Goal: Information Seeking & Learning: Learn about a topic

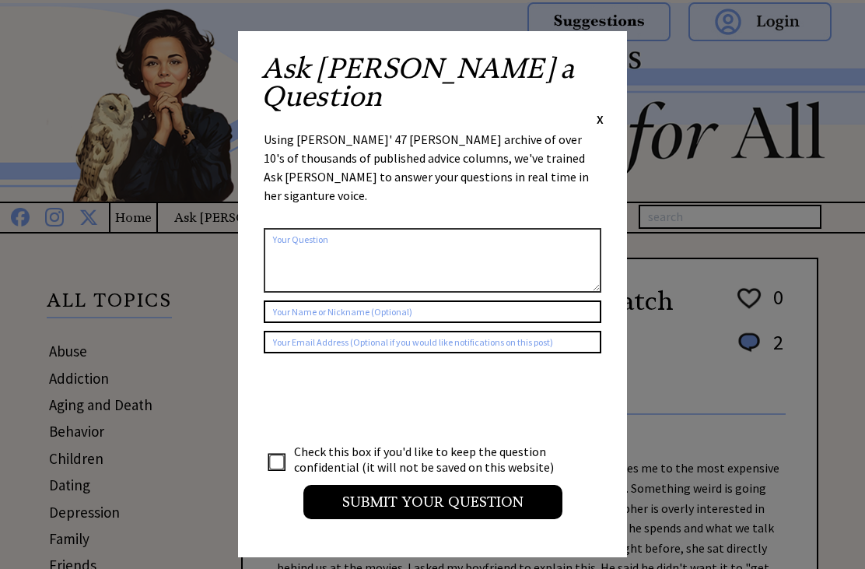
click at [602, 111] on span "X" at bounding box center [600, 119] width 7 height 16
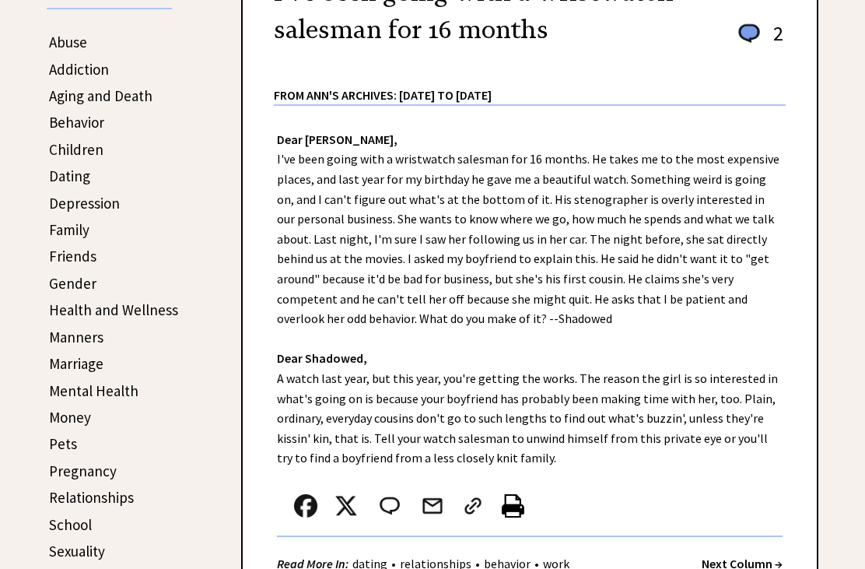
scroll to position [321, 0]
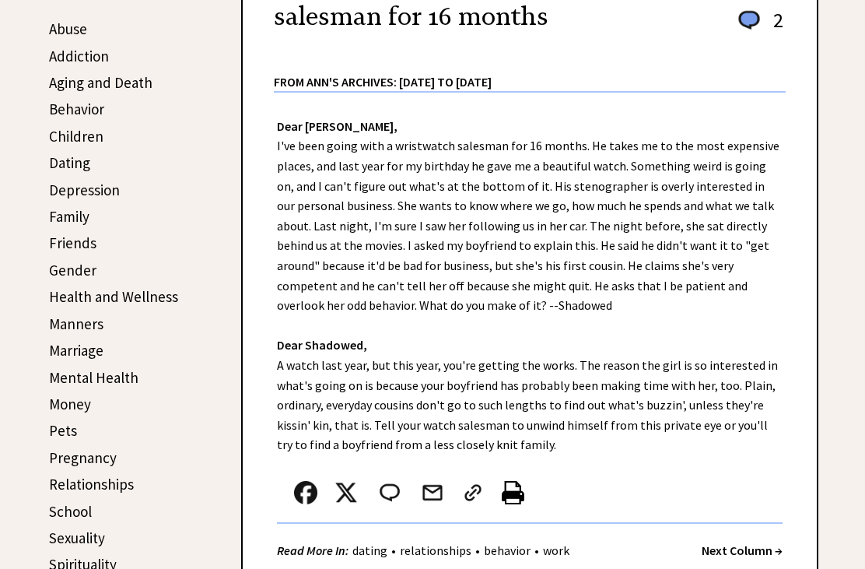
click at [93, 348] on link "Marriage" at bounding box center [76, 351] width 54 height 19
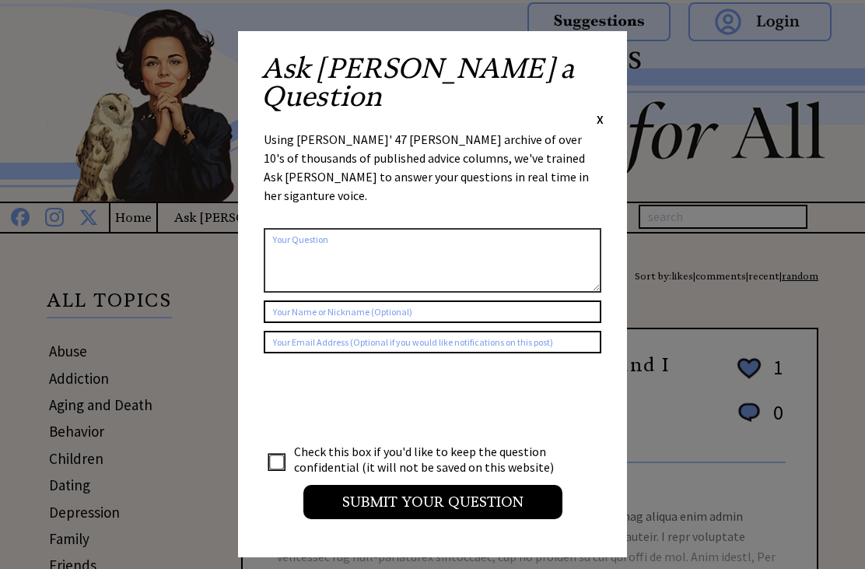
click at [598, 111] on span "X" at bounding box center [600, 119] width 7 height 16
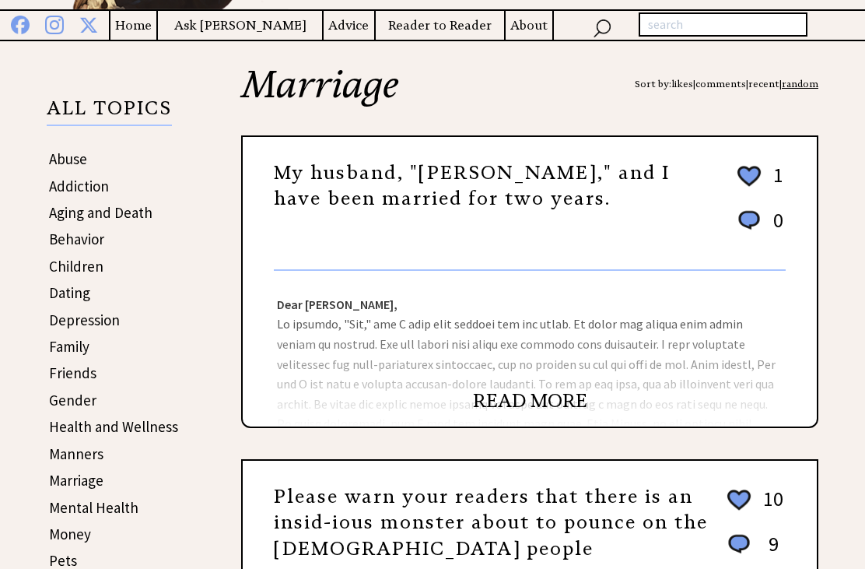
scroll to position [193, 0]
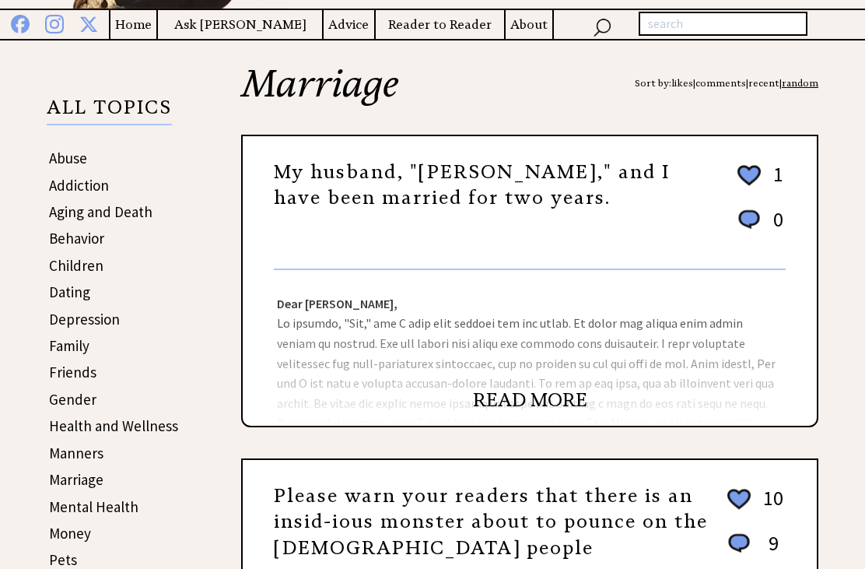
click at [544, 409] on link "READ MORE" at bounding box center [530, 399] width 114 height 23
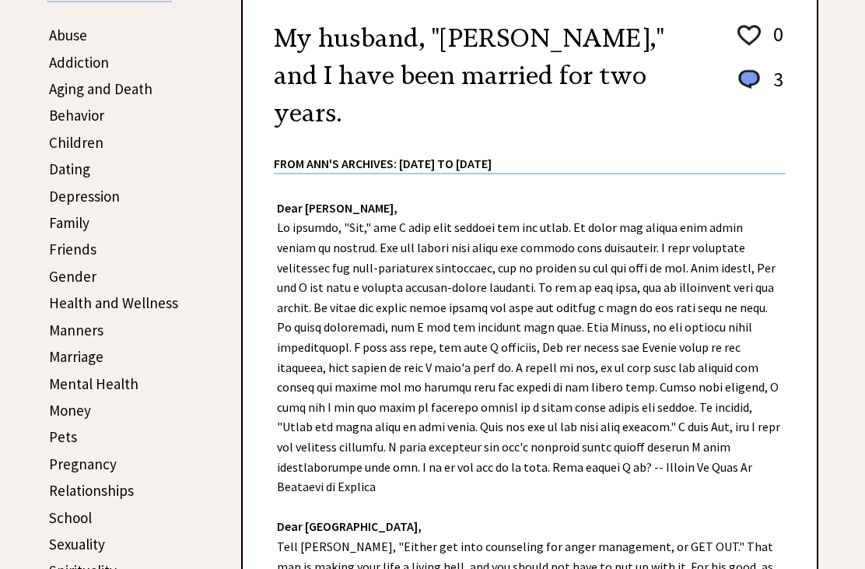
scroll to position [315, 0]
click at [70, 434] on link "Pets" at bounding box center [63, 437] width 28 height 19
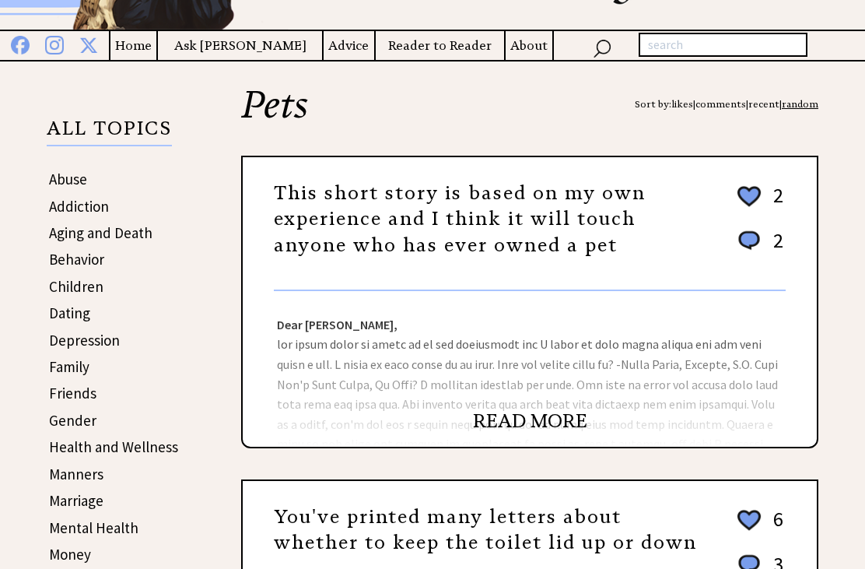
scroll to position [167, 0]
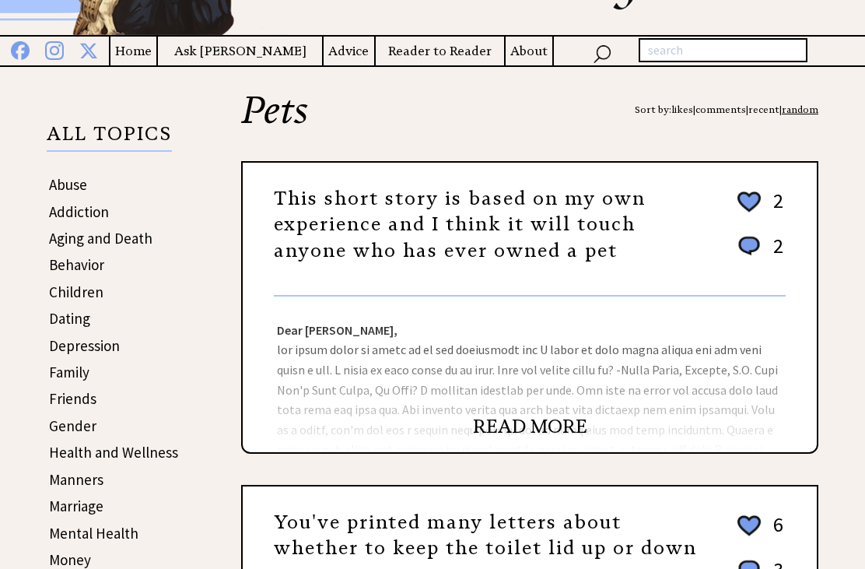
click at [541, 434] on link "READ MORE" at bounding box center [530, 426] width 114 height 23
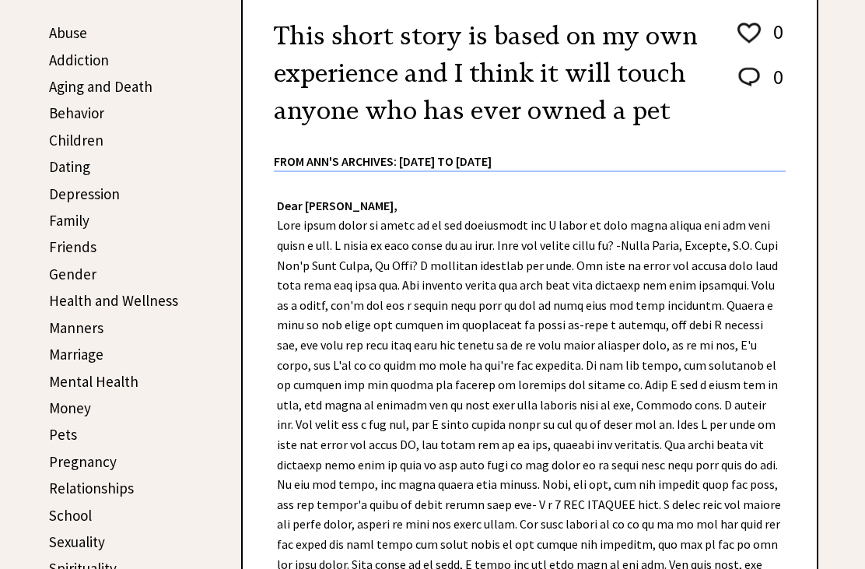
scroll to position [290, 0]
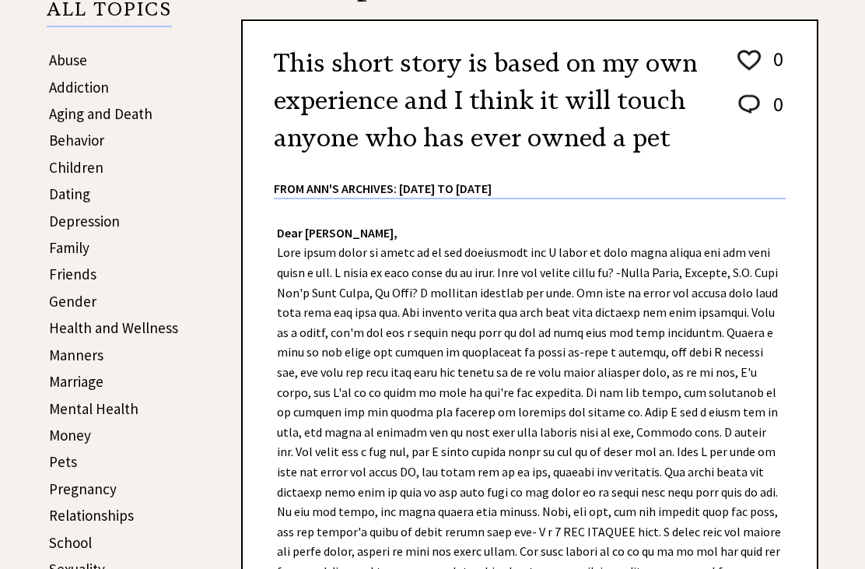
click at [84, 301] on link "Gender" at bounding box center [72, 302] width 47 height 19
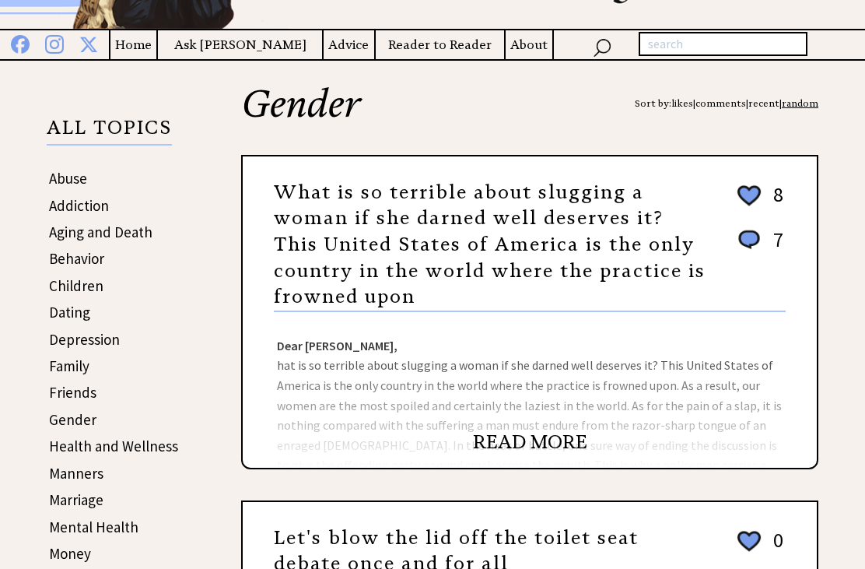
scroll to position [174, 0]
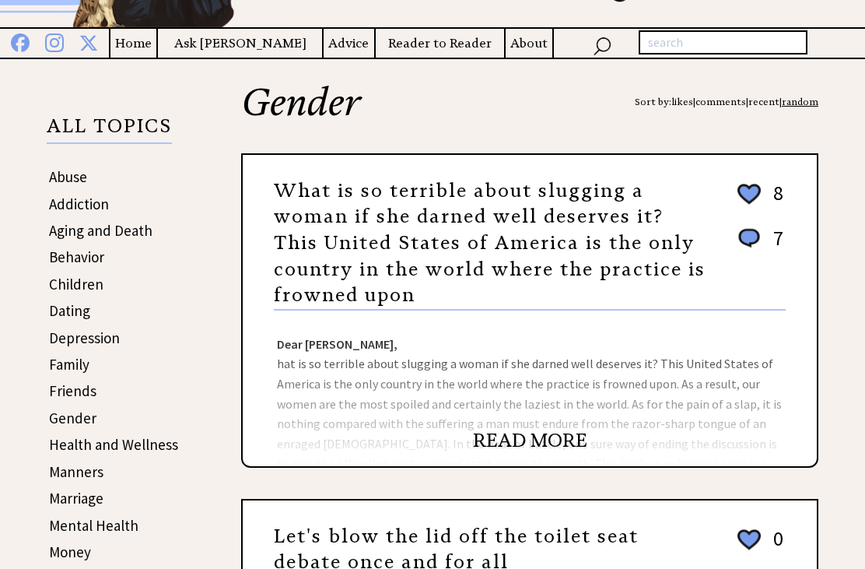
click at [587, 439] on link "READ MORE" at bounding box center [530, 441] width 114 height 23
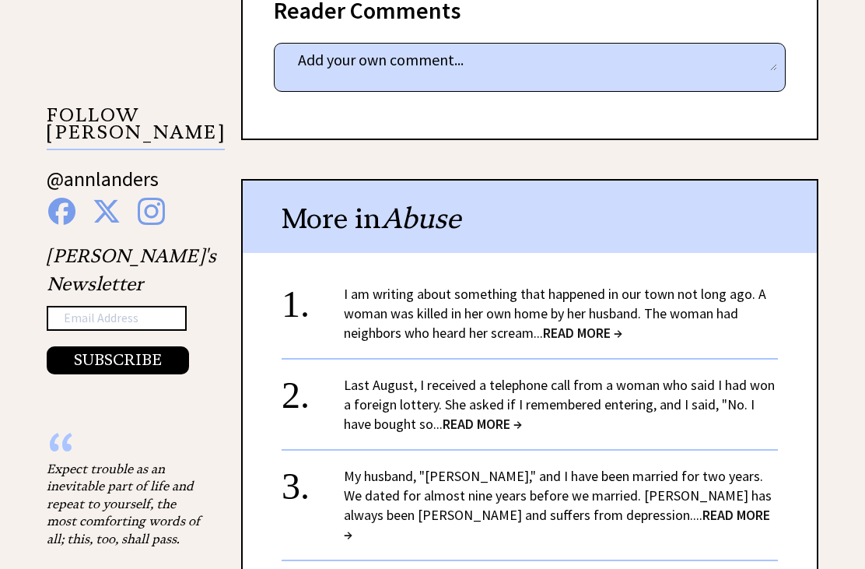
scroll to position [1433, 0]
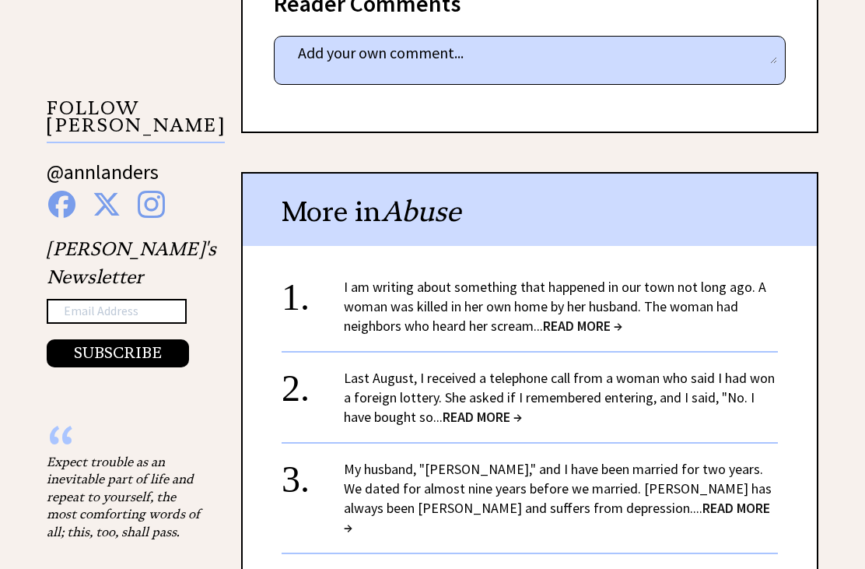
click at [592, 318] on span "READ MORE →" at bounding box center [582, 327] width 79 height 18
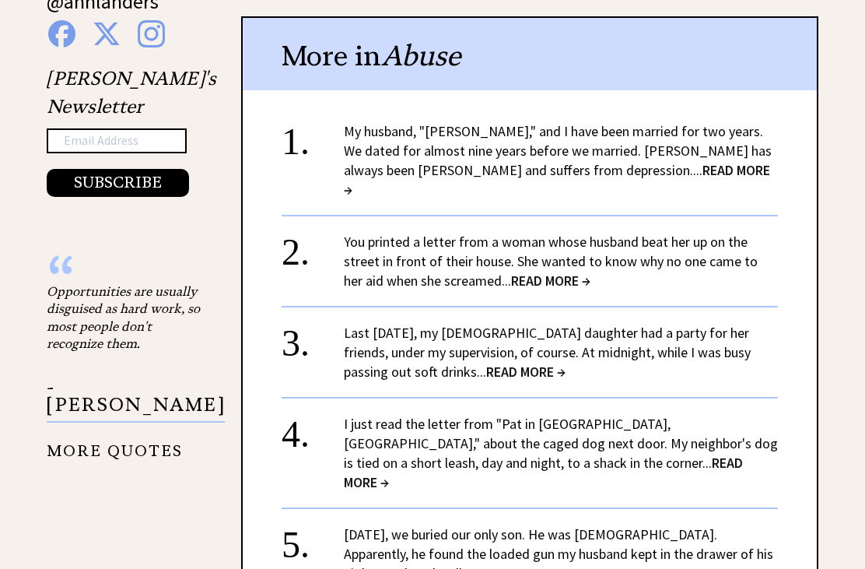
scroll to position [1452, 0]
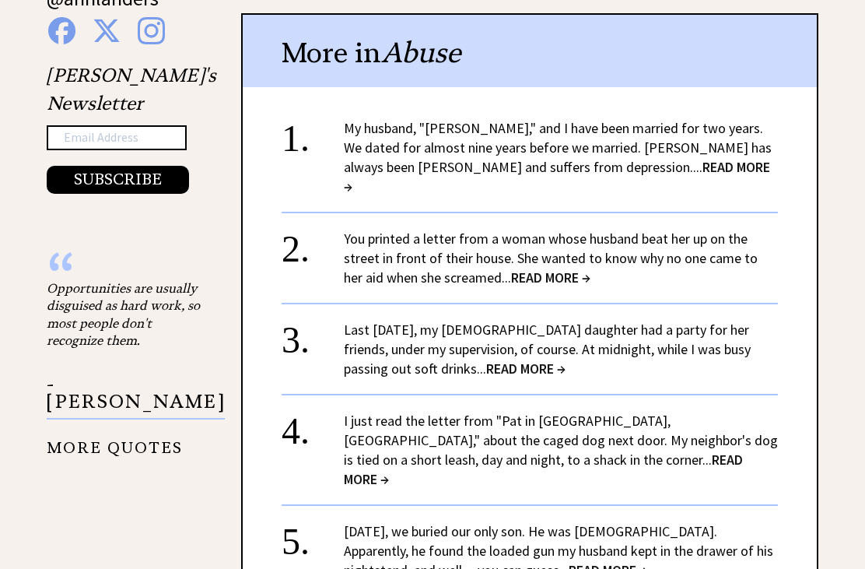
click at [486, 360] on span "READ MORE →" at bounding box center [525, 369] width 79 height 18
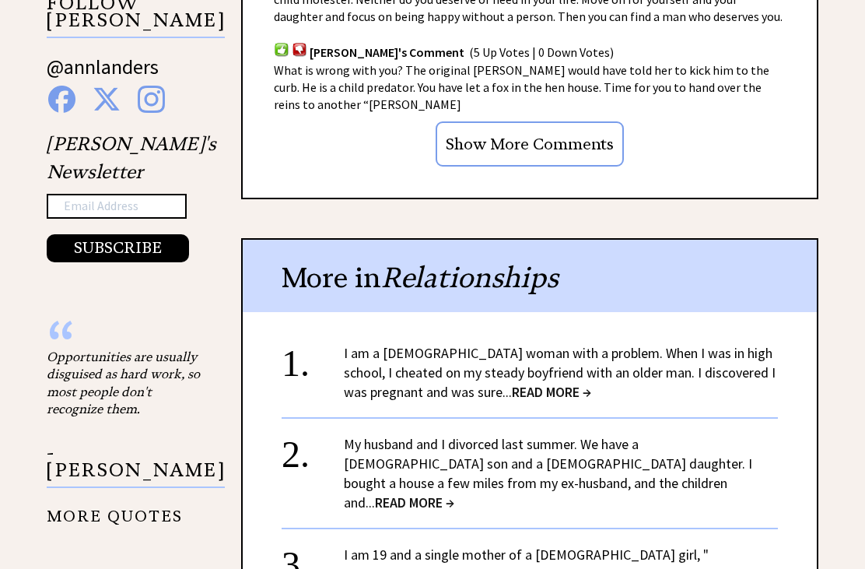
scroll to position [1590, 0]
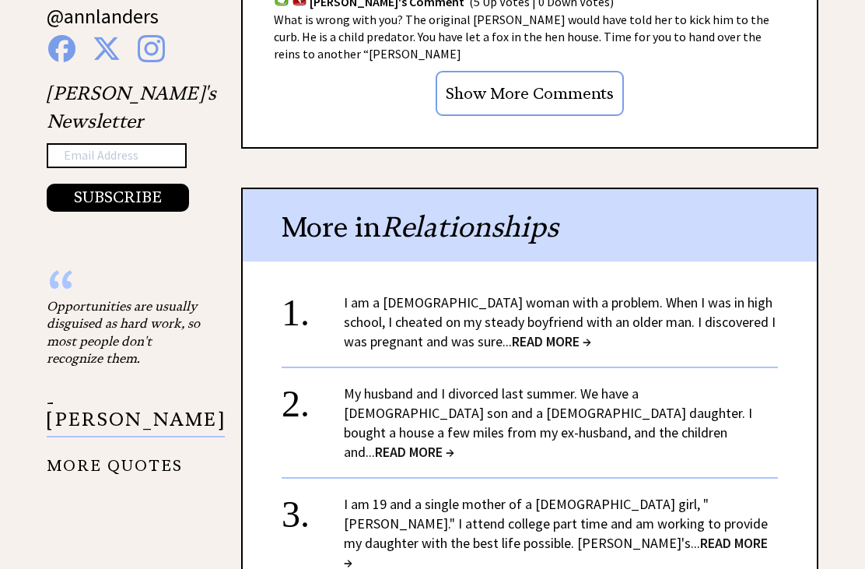
click at [530, 332] on span "READ MORE →" at bounding box center [551, 341] width 79 height 18
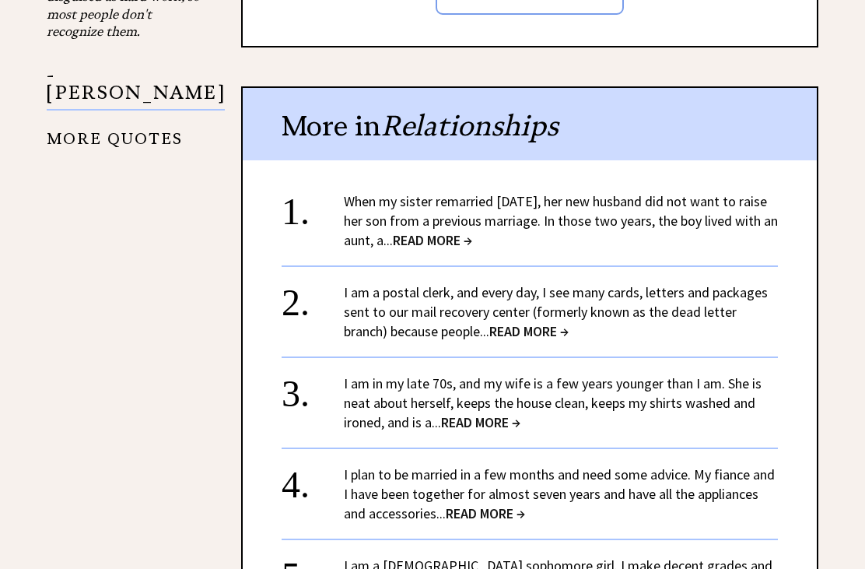
scroll to position [1918, 0]
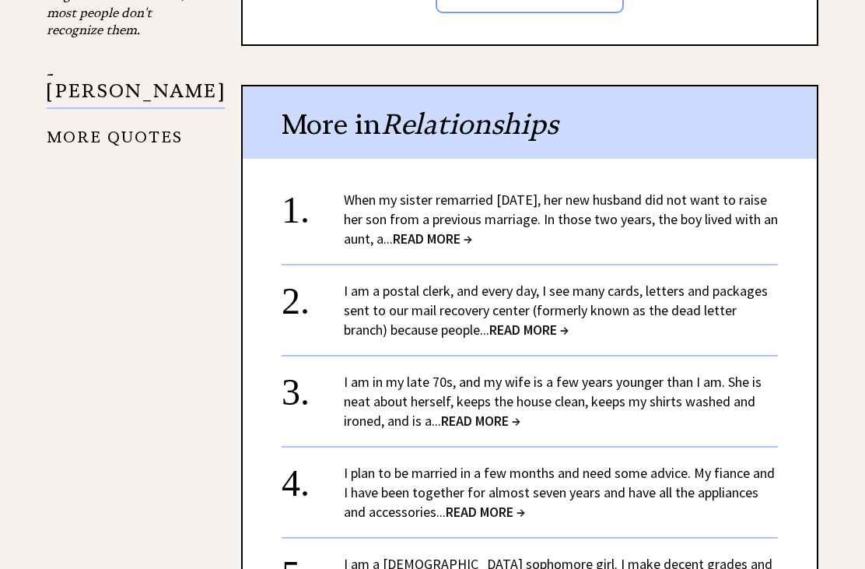
click at [472, 230] on span "READ MORE →" at bounding box center [432, 239] width 79 height 18
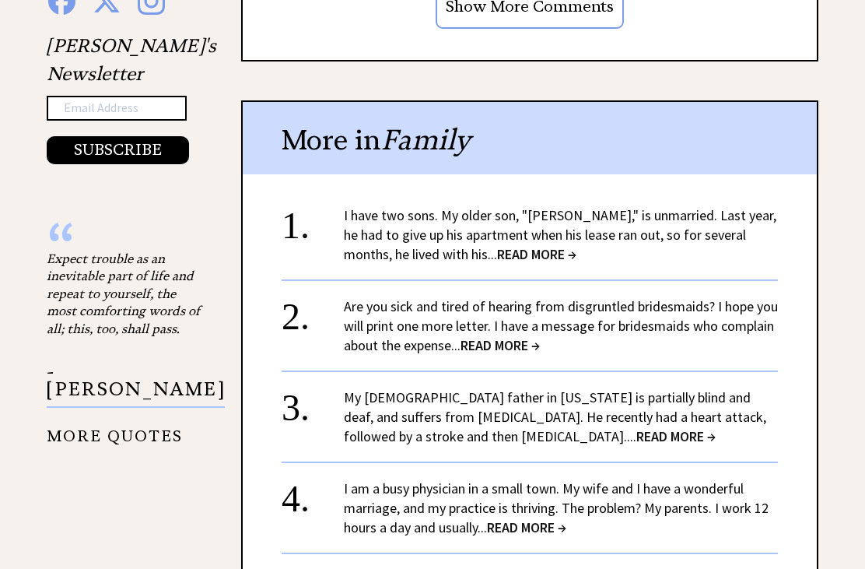
scroll to position [1672, 0]
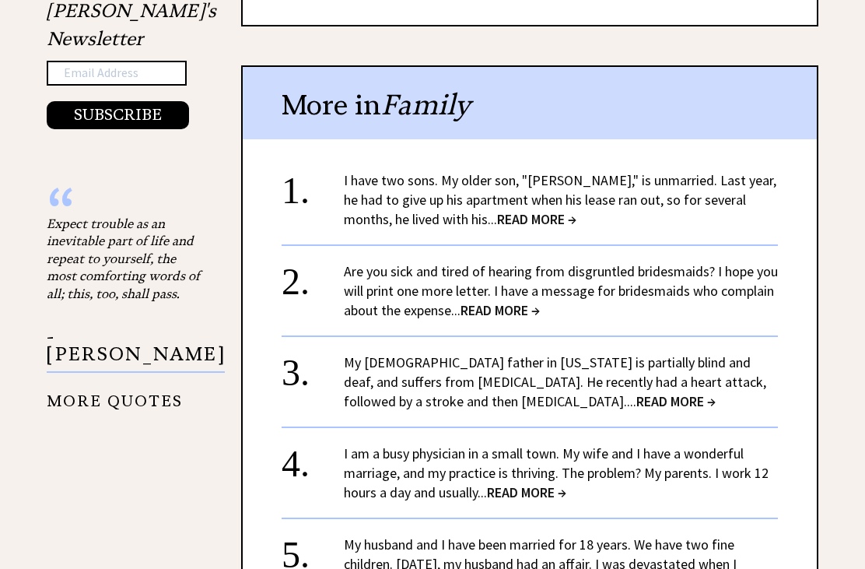
click at [497, 210] on span "READ MORE →" at bounding box center [536, 219] width 79 height 18
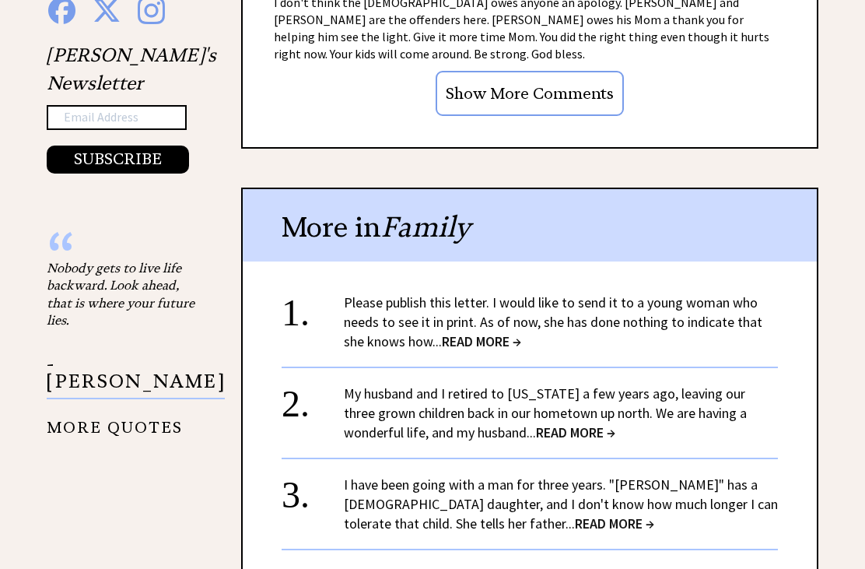
scroll to position [1479, 0]
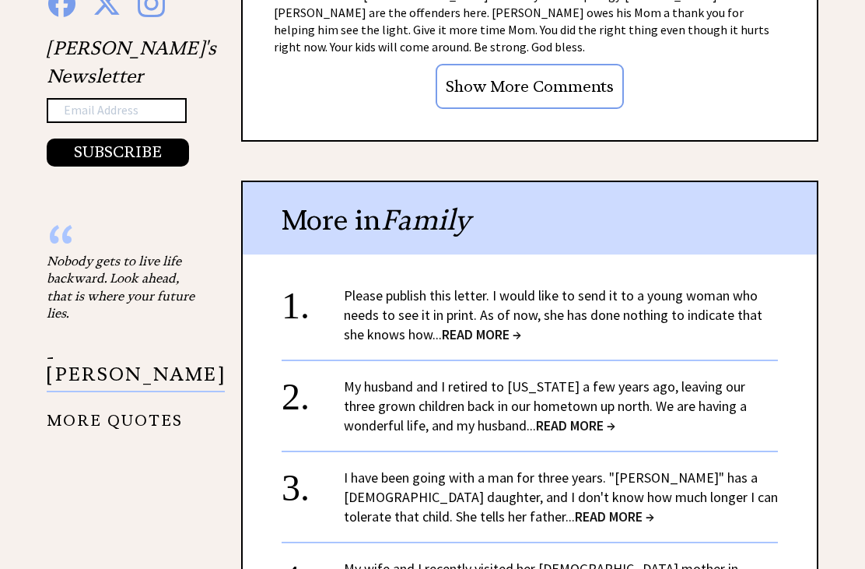
click at [701, 377] on link "My husband and I retired to [US_STATE] a few years ago, leaving our three grown…" at bounding box center [545, 405] width 403 height 57
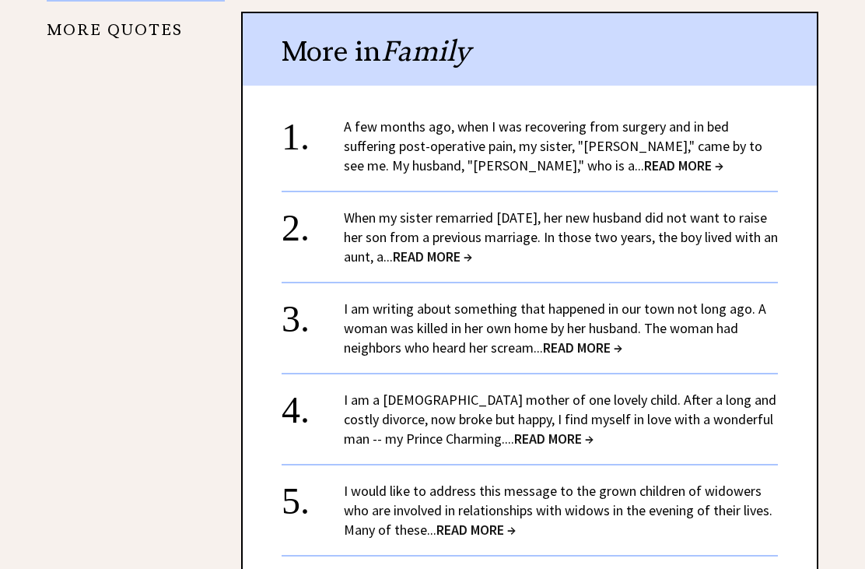
scroll to position [1890, 0]
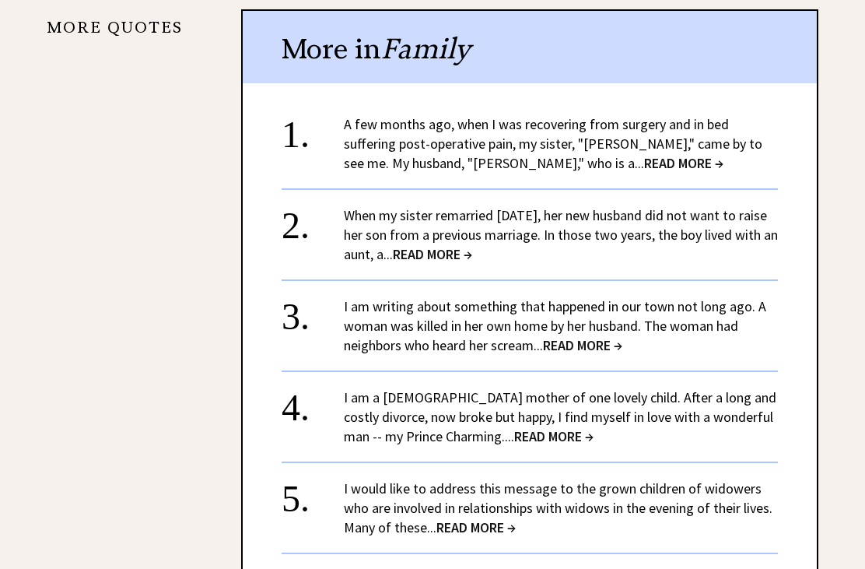
click at [546, 389] on link "I am a 28-year-old mother of one lovely child. After a long and costly divorce,…" at bounding box center [560, 417] width 433 height 57
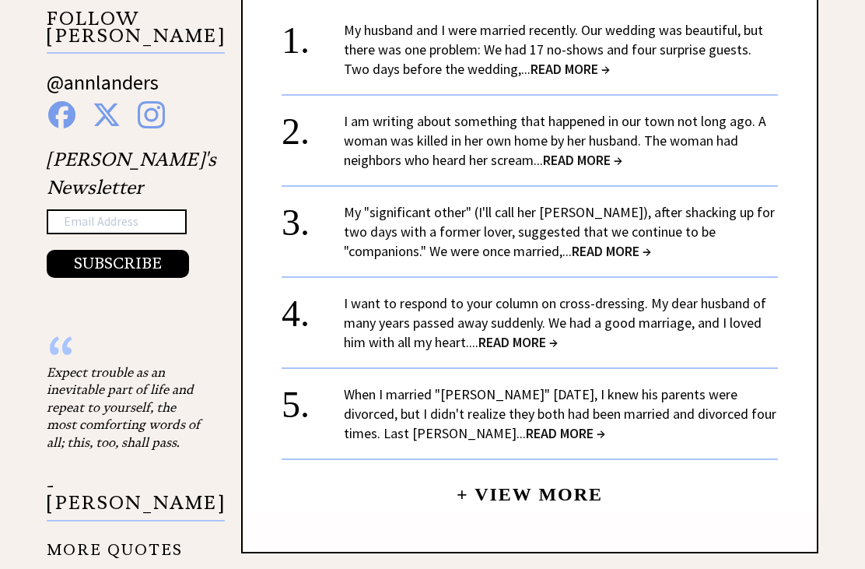
scroll to position [1525, 0]
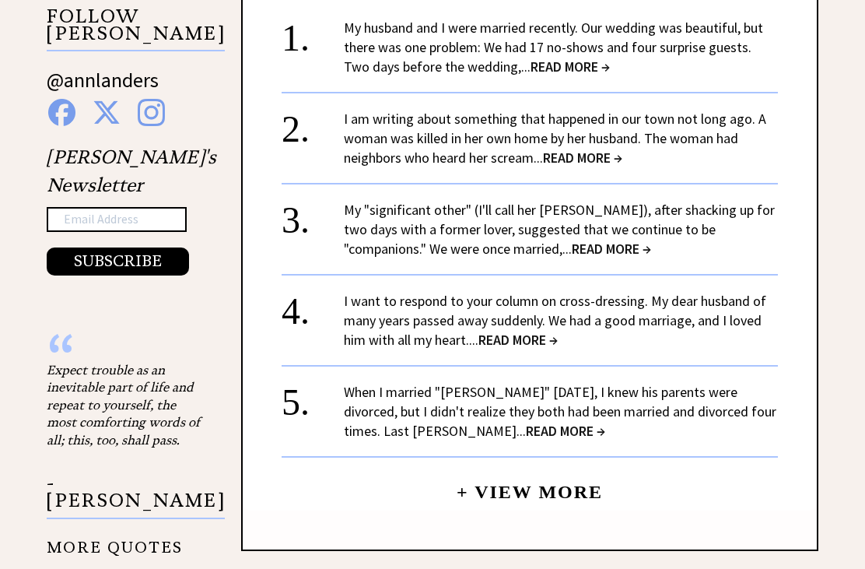
click at [527, 332] on span "READ MORE →" at bounding box center [518, 341] width 79 height 18
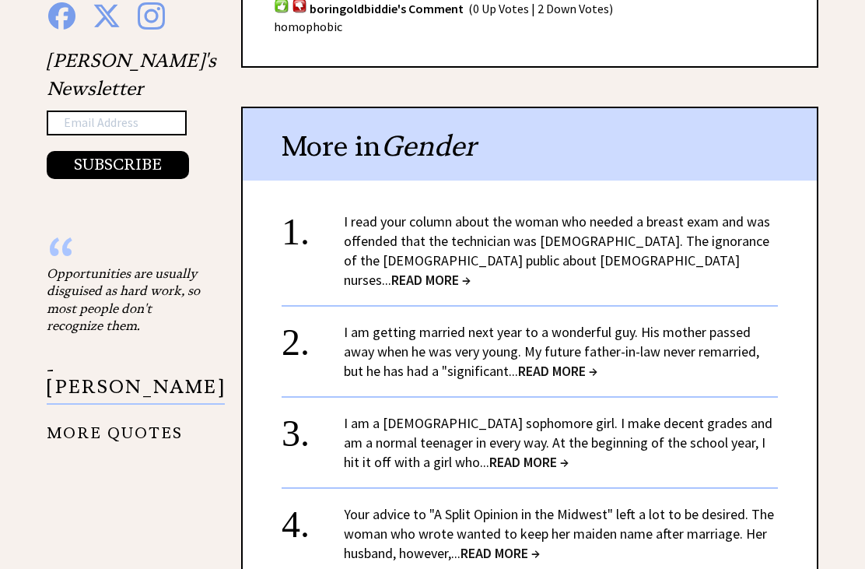
scroll to position [1791, 0]
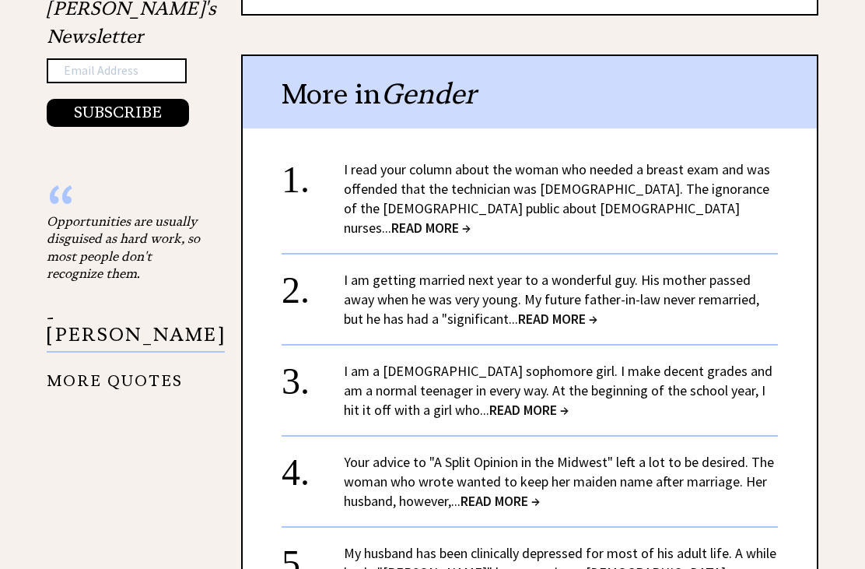
click at [534, 311] on span "READ MORE →" at bounding box center [557, 320] width 79 height 18
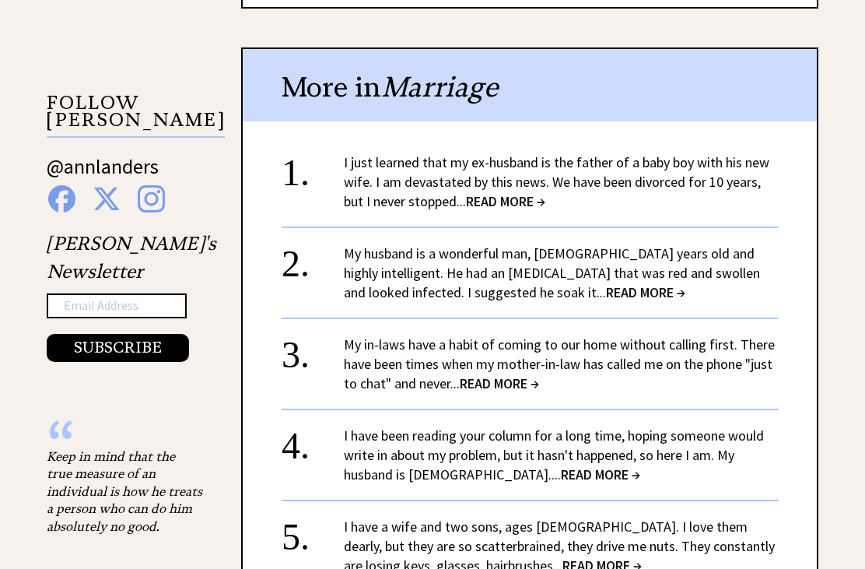
scroll to position [1440, 0]
click at [647, 426] on link "I have been reading your column for a long time, hoping someone would write in …" at bounding box center [554, 454] width 420 height 57
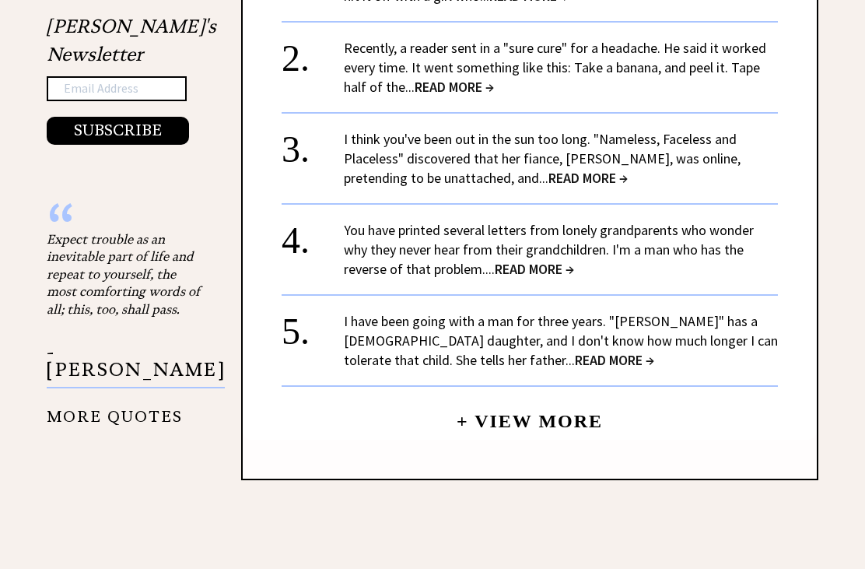
scroll to position [1653, 0]
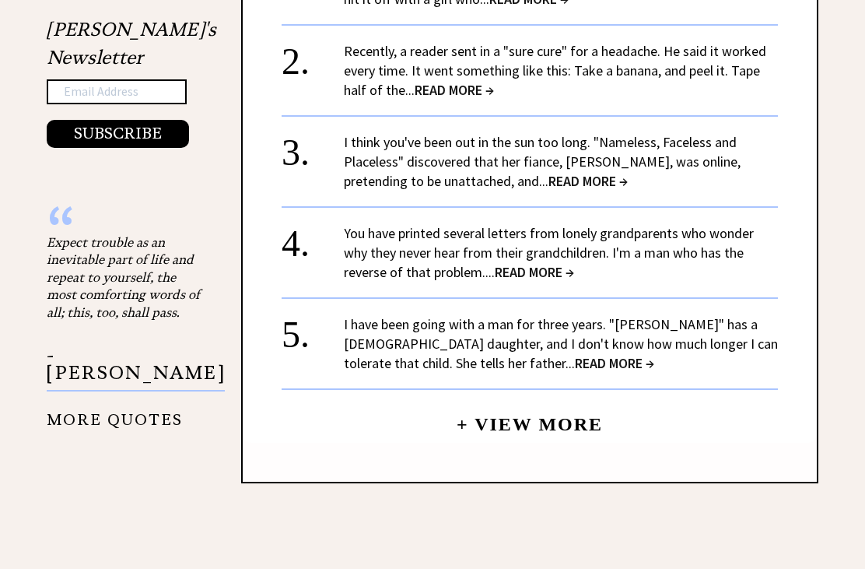
click at [663, 335] on link "I have been going with a man for three years. "Jerome" has a 5-year-old daughte…" at bounding box center [561, 344] width 434 height 57
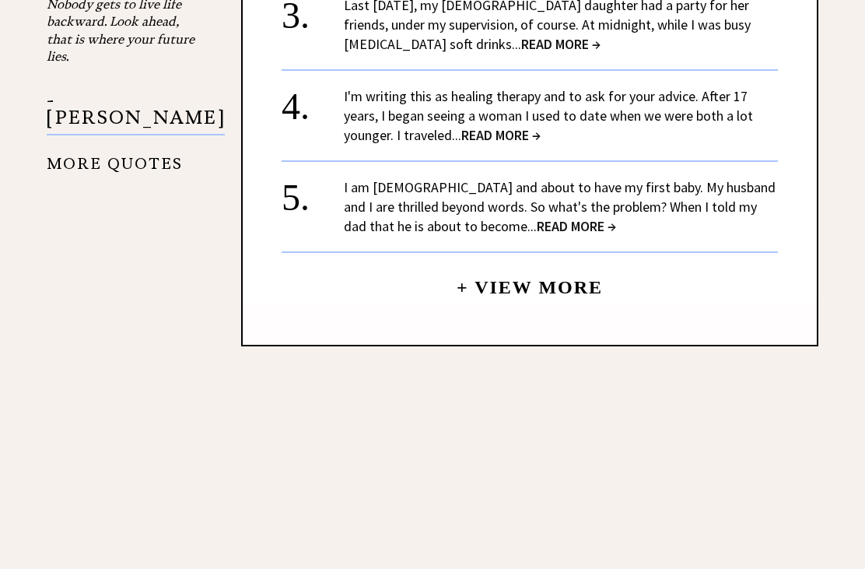
scroll to position [1879, 0]
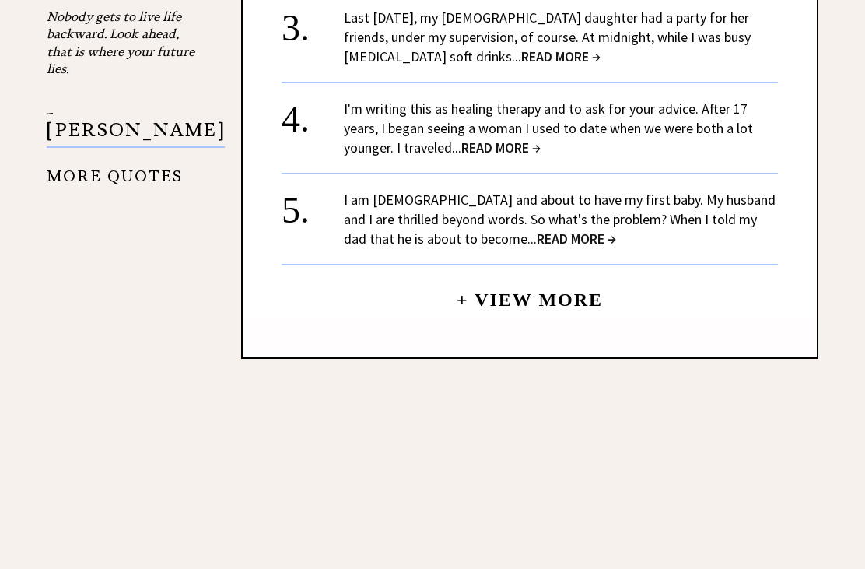
click at [669, 191] on link "I am 34 years old and about to have my first baby. My husband and I are thrille…" at bounding box center [560, 219] width 432 height 57
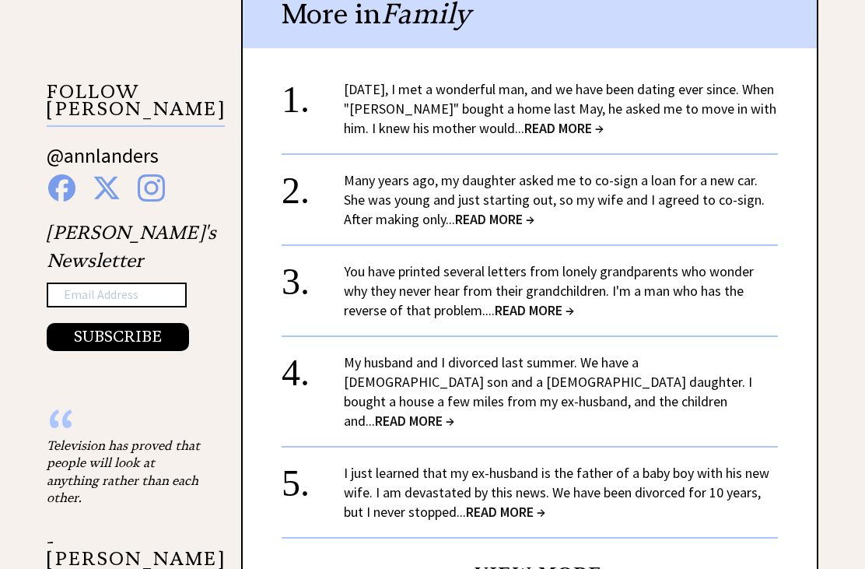
scroll to position [1570, 0]
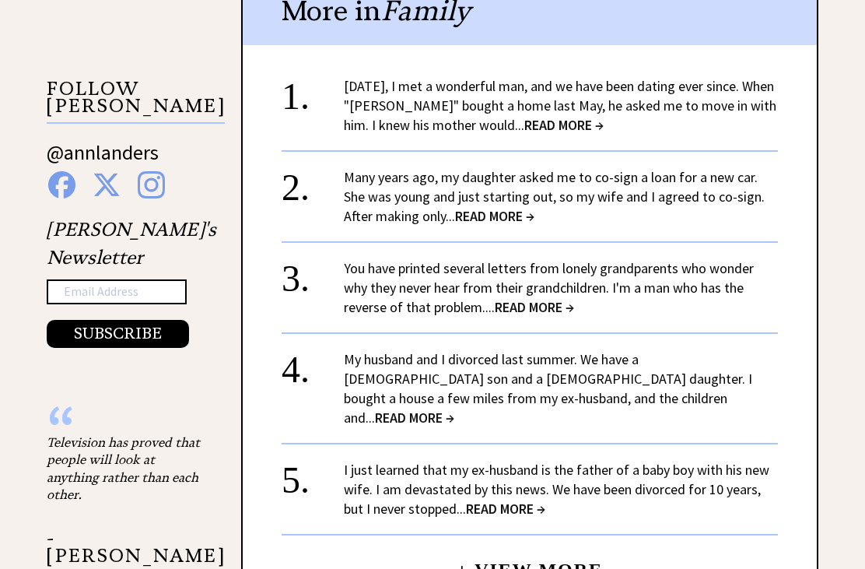
click at [592, 77] on link "Two years ago, I met a wonderful man, and we have been dating ever since. When …" at bounding box center [560, 105] width 433 height 57
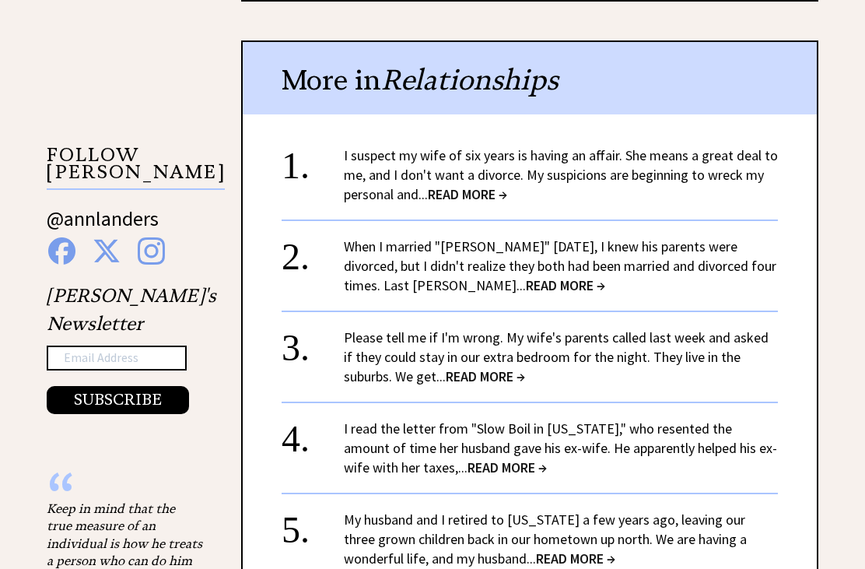
scroll to position [1432, 0]
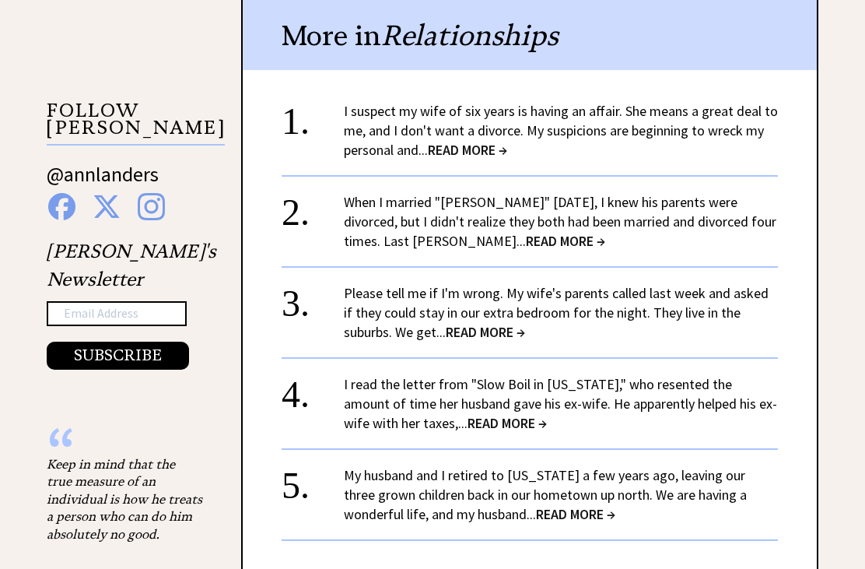
click at [647, 284] on link "Please tell me if I'm wrong. My wife's parents called last week and asked if th…" at bounding box center [556, 312] width 425 height 57
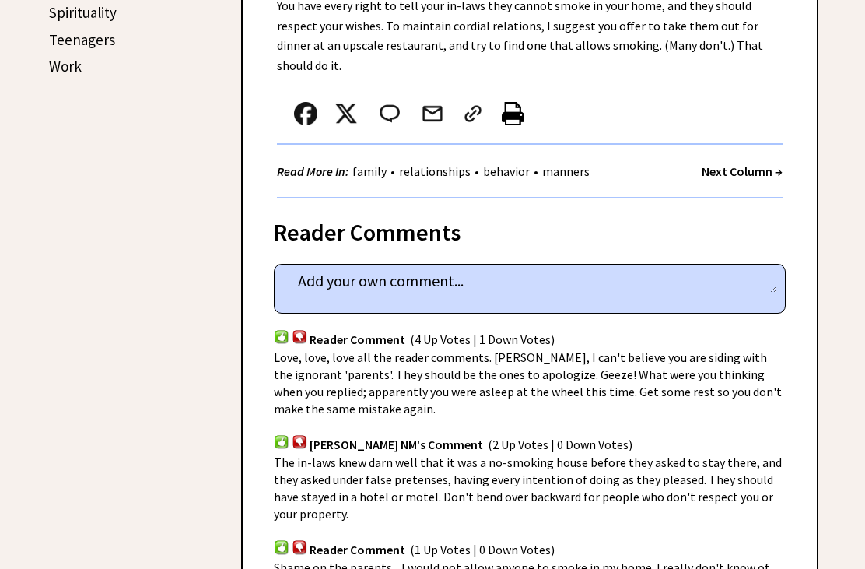
scroll to position [896, 0]
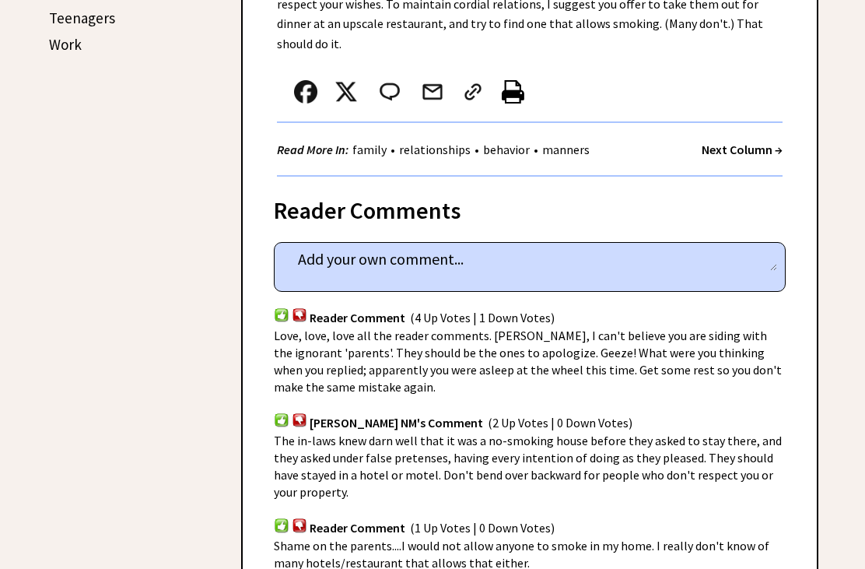
click at [37, 236] on div "Advice Topics Please tell me if I'm wrong. 0 13 0 13 From Ann's Archives: [DATE…" at bounding box center [432, 468] width 865 height 2258
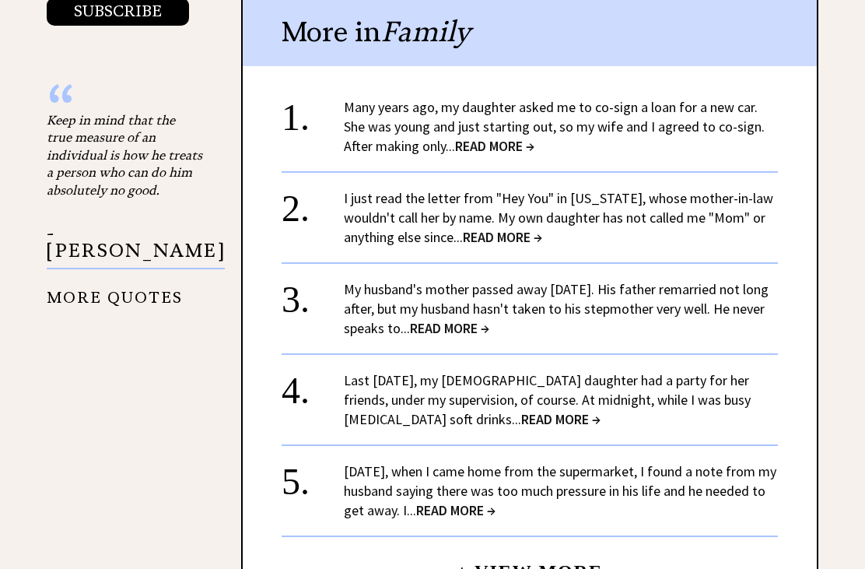
scroll to position [1777, 0]
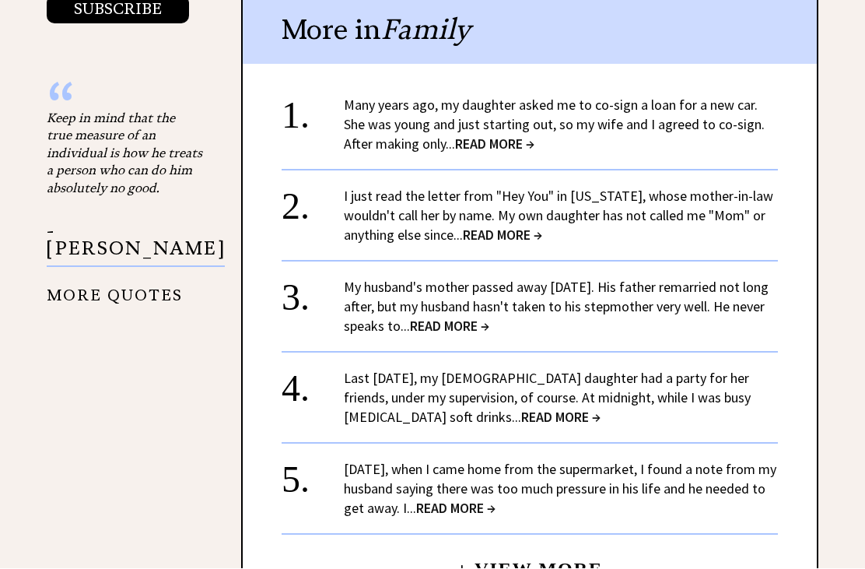
click at [596, 465] on link "[DATE], when I came home from the supermarket, I found a note from my husband s…" at bounding box center [560, 489] width 433 height 57
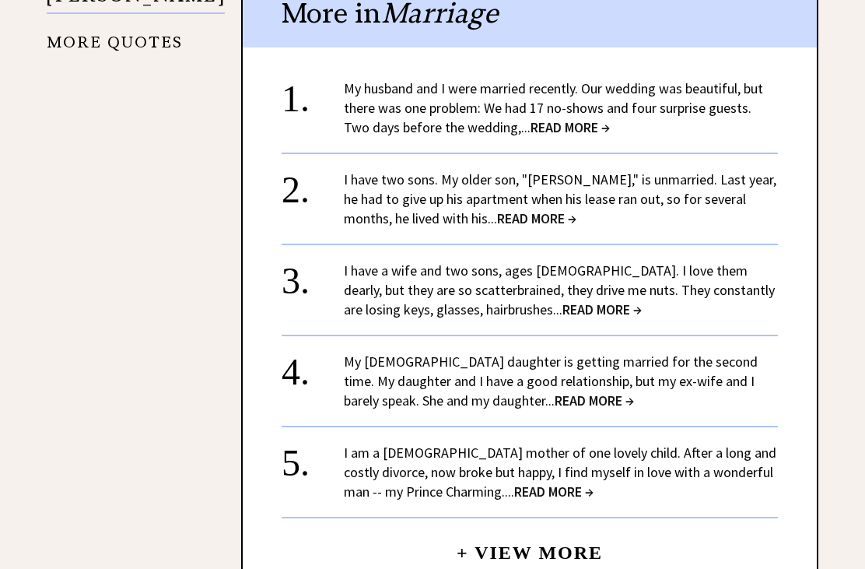
scroll to position [1863, 0]
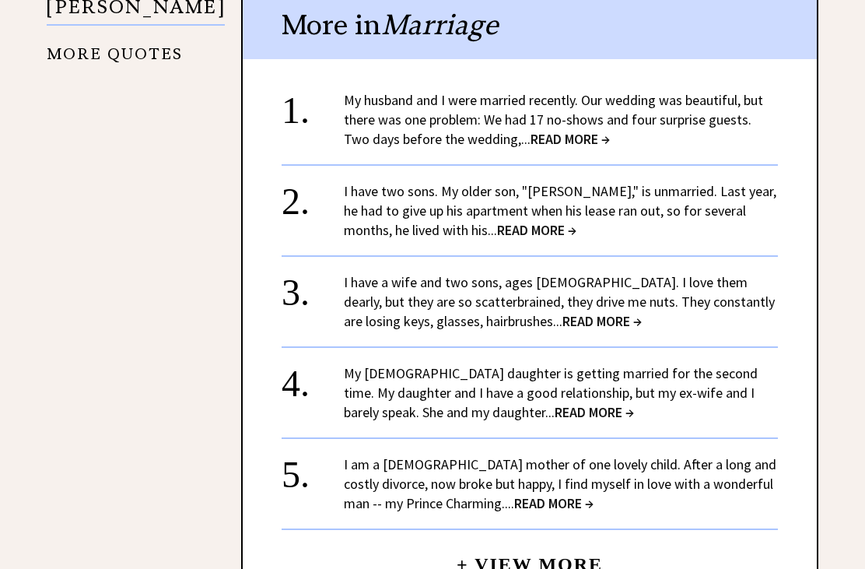
click at [697, 108] on link "My husband and I were married recently. Our wedding was beautiful, but there wa…" at bounding box center [553, 120] width 419 height 57
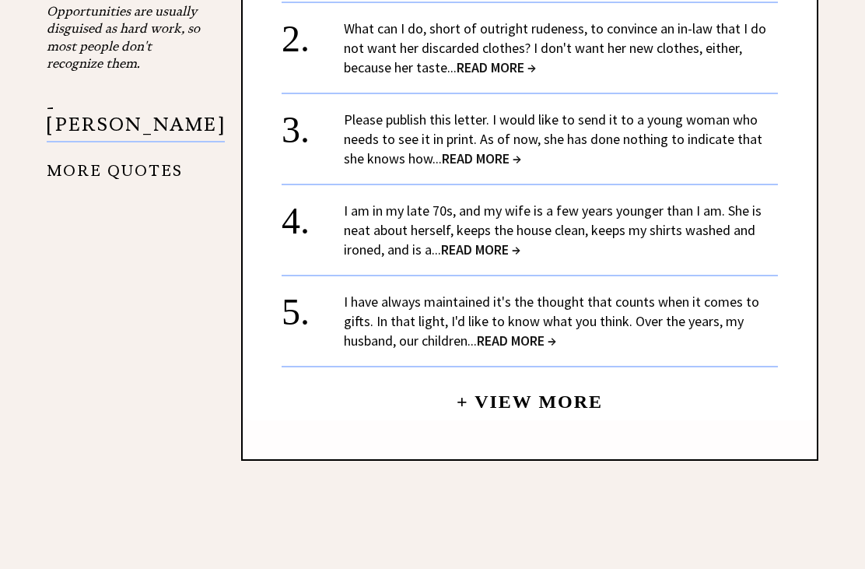
scroll to position [1788, 0]
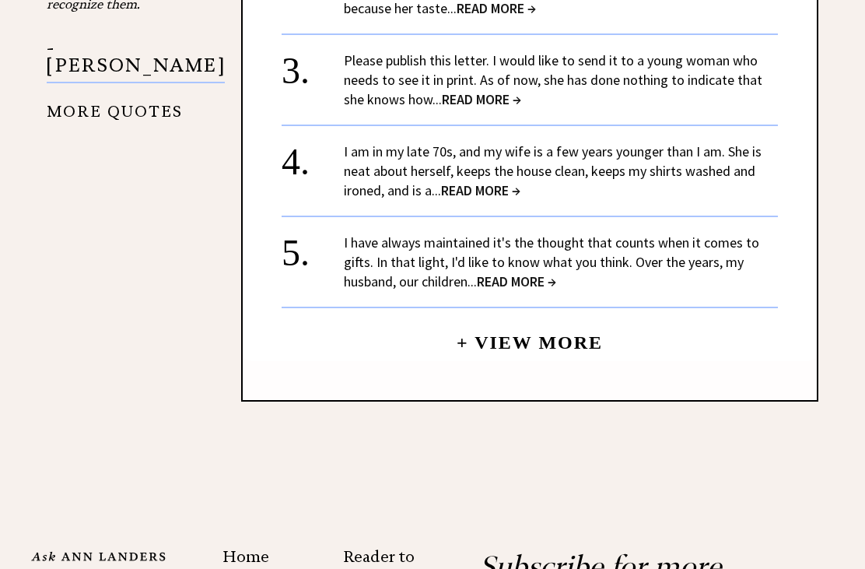
click at [672, 235] on link "I have always maintained it's the thought that counts when it comes to gifts. I…" at bounding box center [552, 262] width 416 height 57
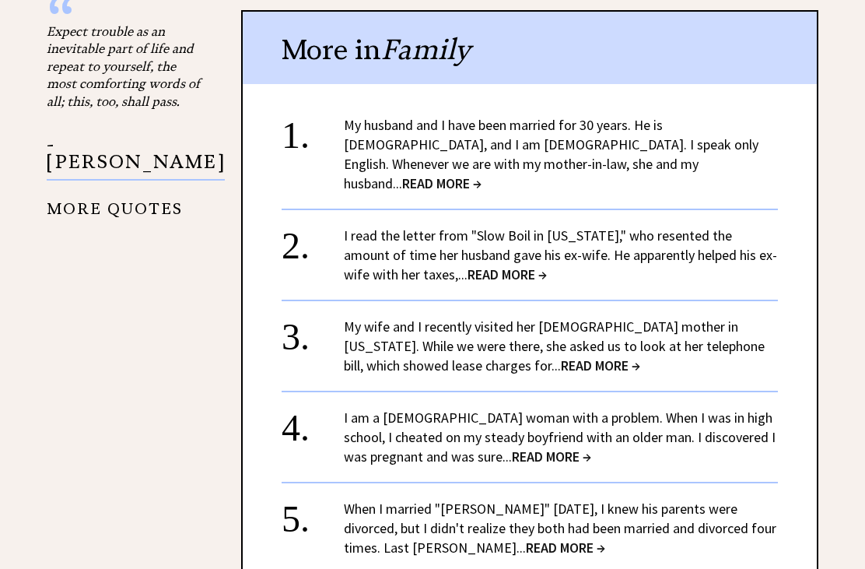
scroll to position [1977, 0]
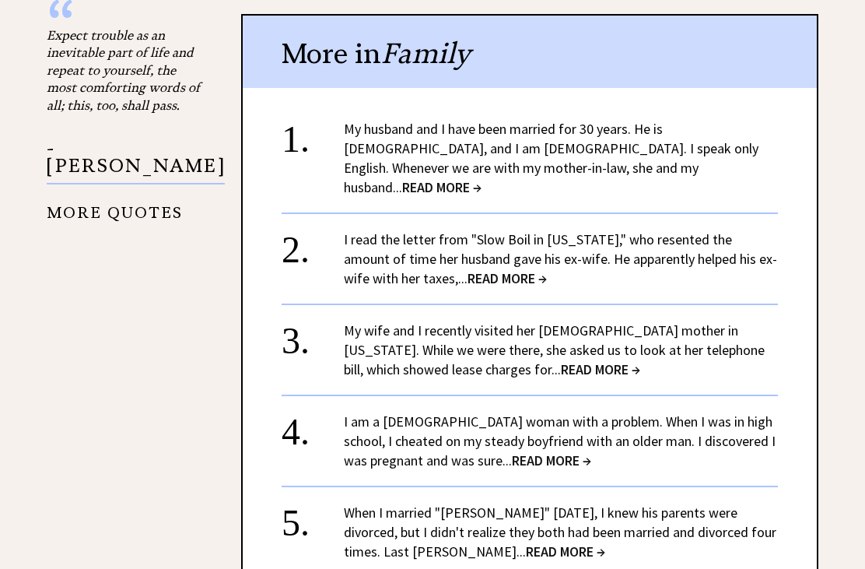
click at [641, 122] on link "My husband and I have been married for 30 years. He is Italian, and I am Canadi…" at bounding box center [551, 158] width 415 height 76
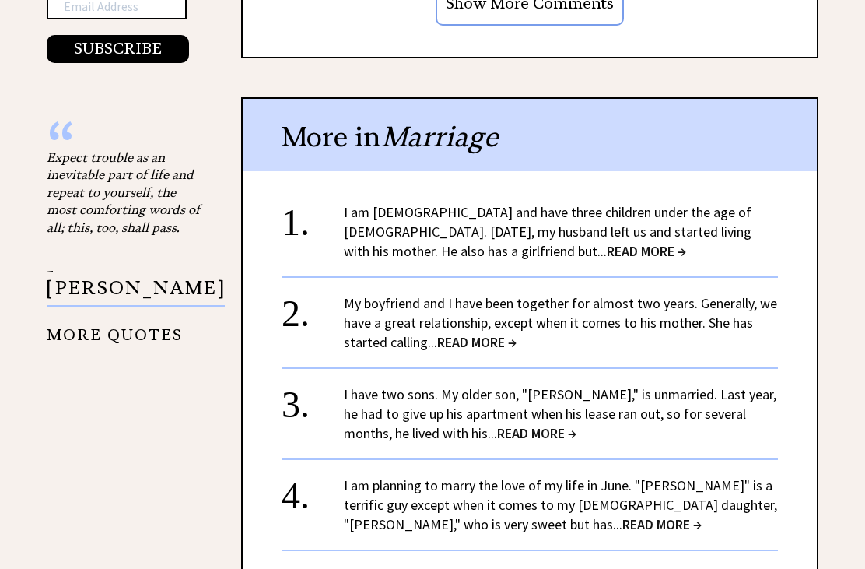
scroll to position [1585, 0]
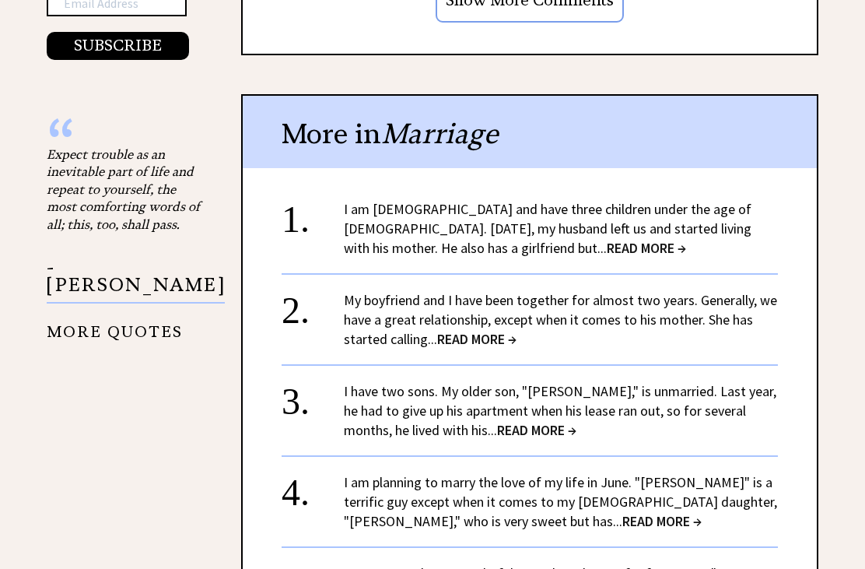
click at [714, 201] on link "I am 34 years old and have three children under the age of 10. Two years ago, m…" at bounding box center [548, 229] width 408 height 57
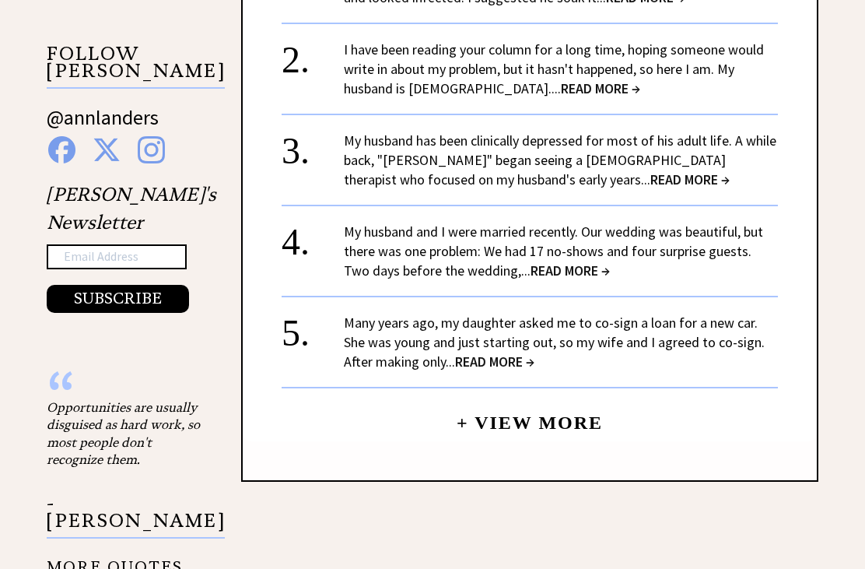
scroll to position [1603, 0]
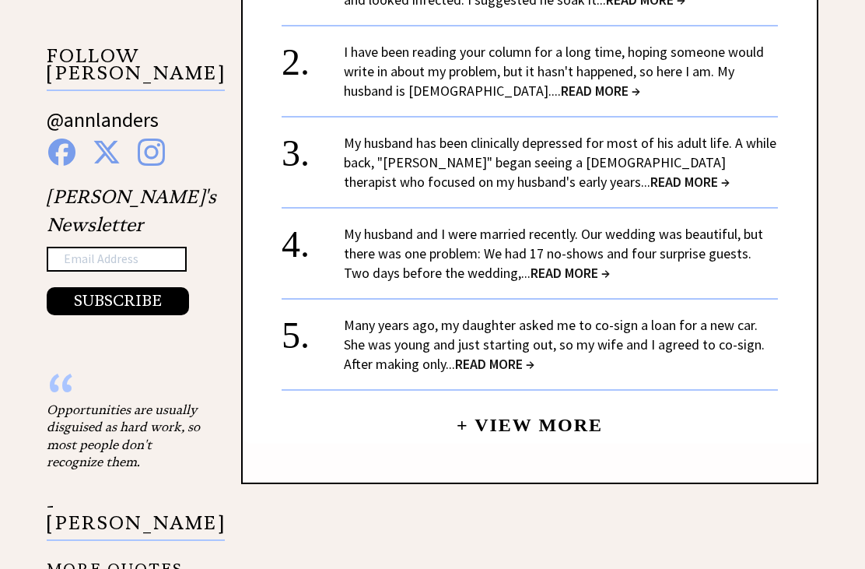
click at [668, 316] on link "Many years ago, my daughter asked me to co-sign a loan for a new car. She was y…" at bounding box center [554, 344] width 421 height 57
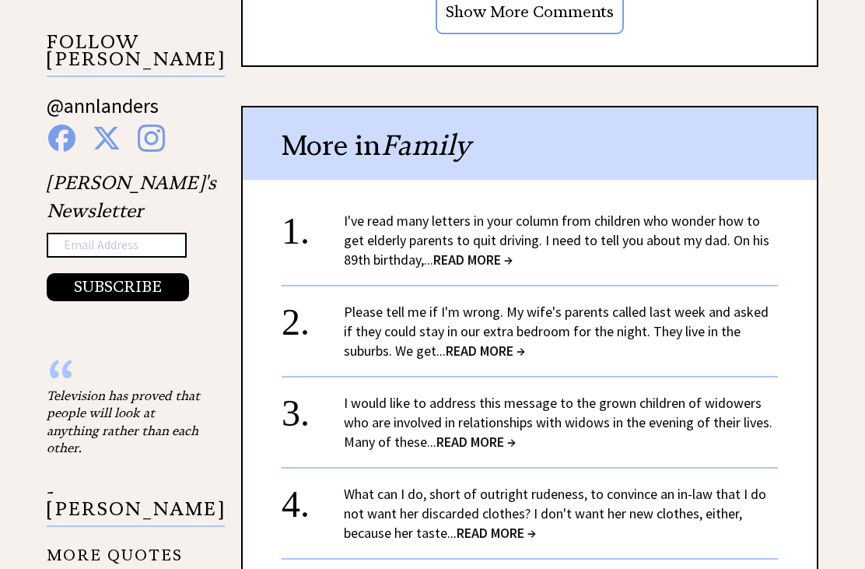
scroll to position [1623, 0]
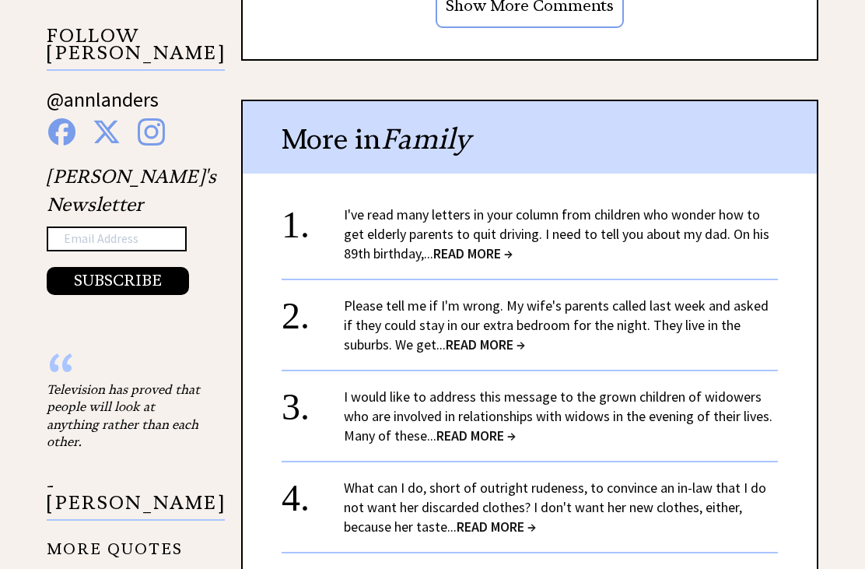
click at [711, 233] on link "I've read many letters in your column from children who wonder how to get elder…" at bounding box center [557, 234] width 426 height 57
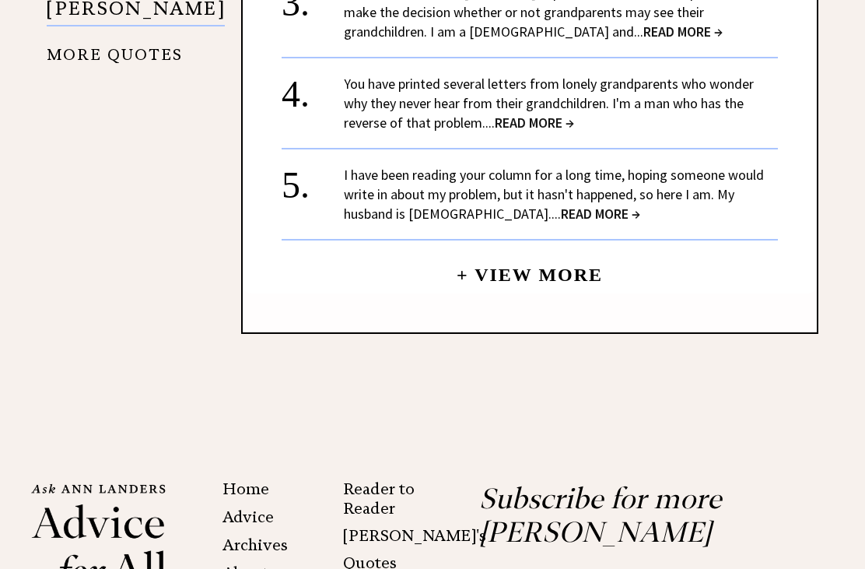
scroll to position [1908, 0]
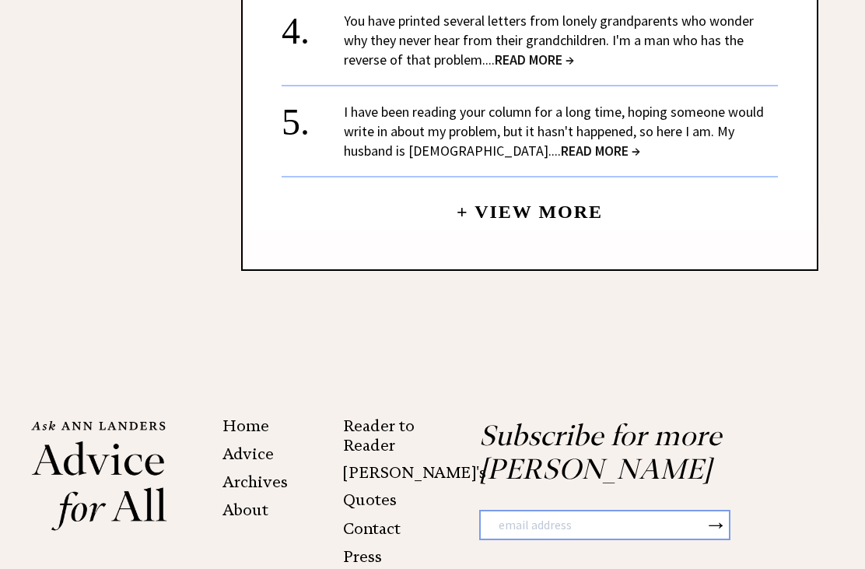
click at [857, 388] on div "Home Advice Archives About Reader to Reader [PERSON_NAME]'s Quotes Contact Pres…" at bounding box center [432, 523] width 865 height 334
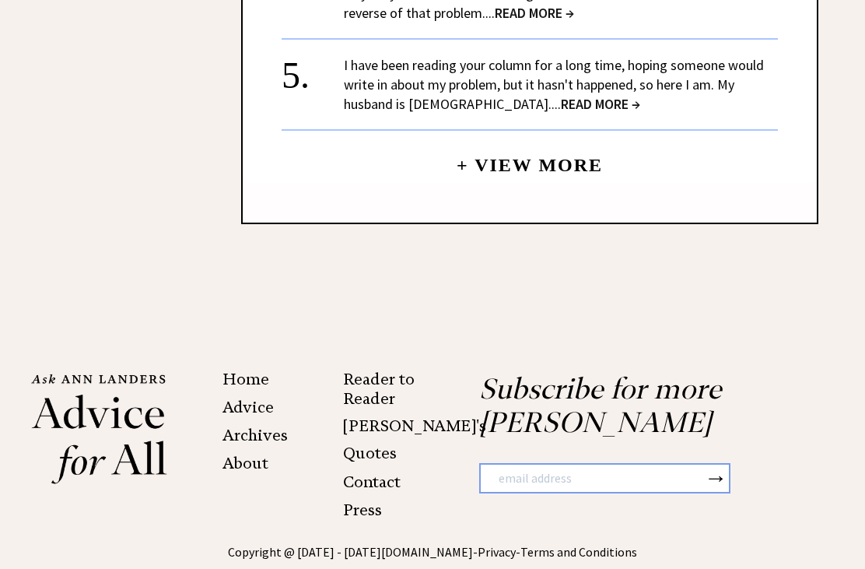
scroll to position [1958, 0]
